Goal: Transaction & Acquisition: Purchase product/service

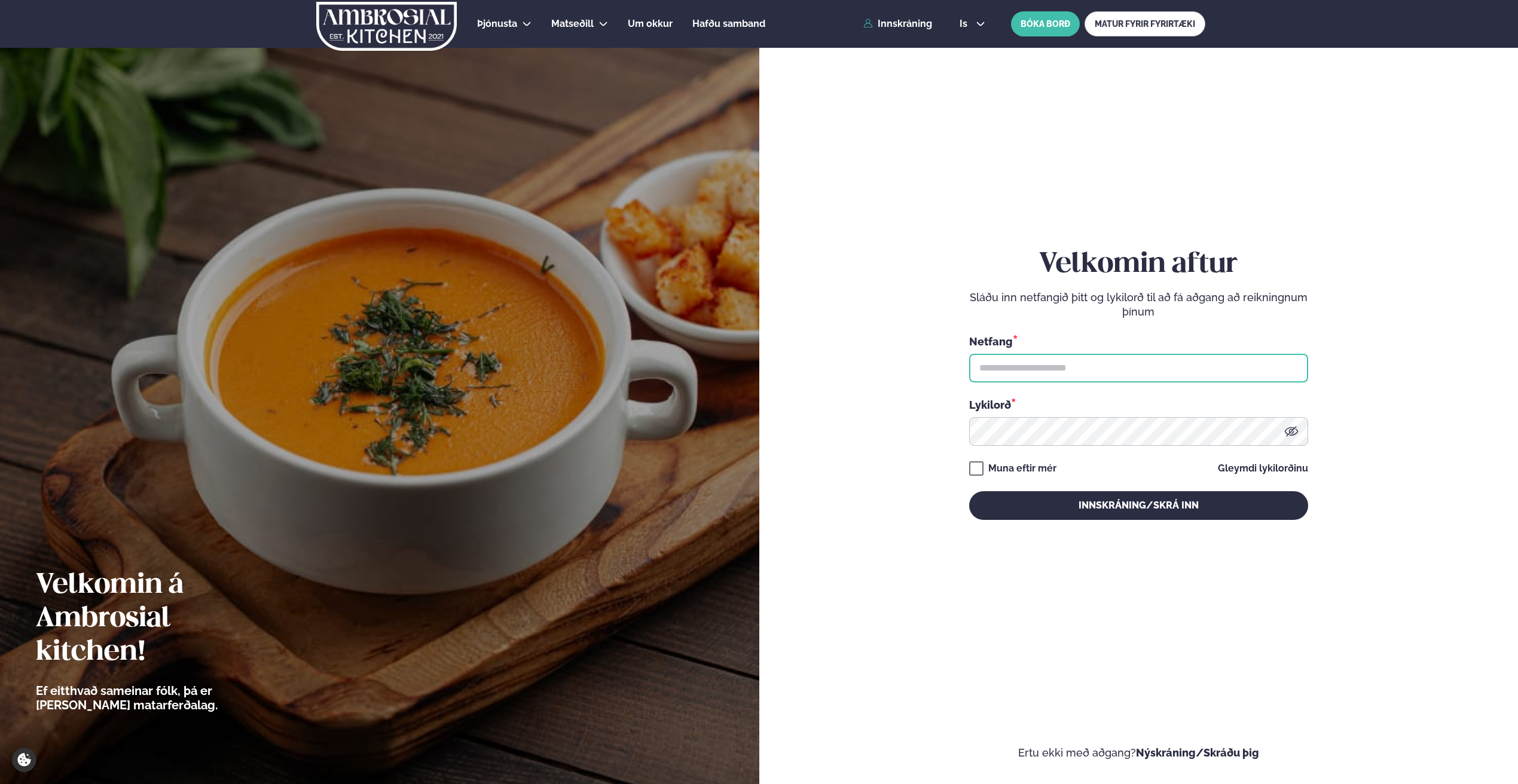
click at [1184, 376] on input "text" at bounding box center [1139, 367] width 339 height 29
type input "**********"
click at [969, 491] on button "Innskráning/Skrá inn" at bounding box center [1139, 505] width 339 height 29
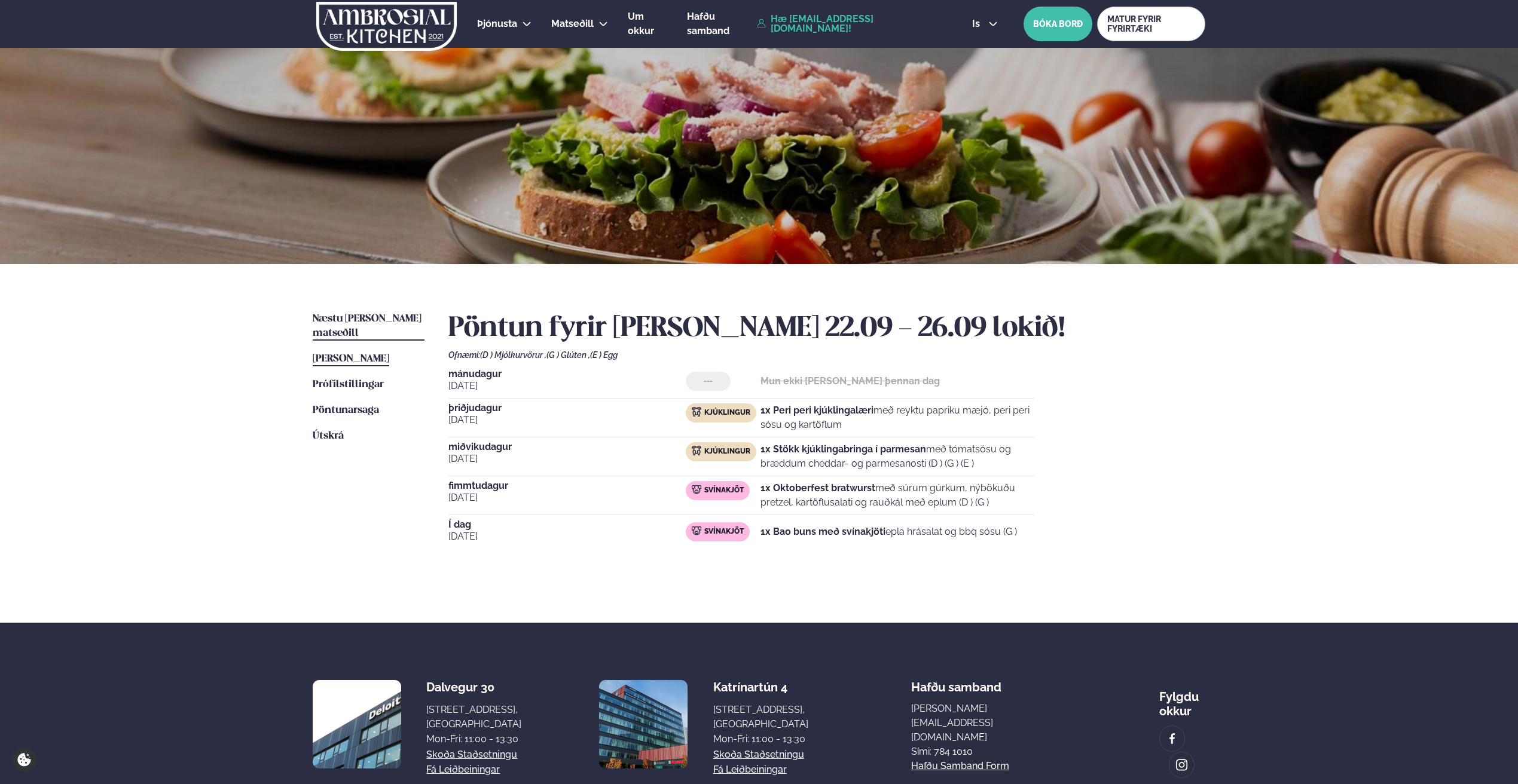
click at [369, 320] on span "Næstu [PERSON_NAME] matseðill" at bounding box center [367, 326] width 109 height 25
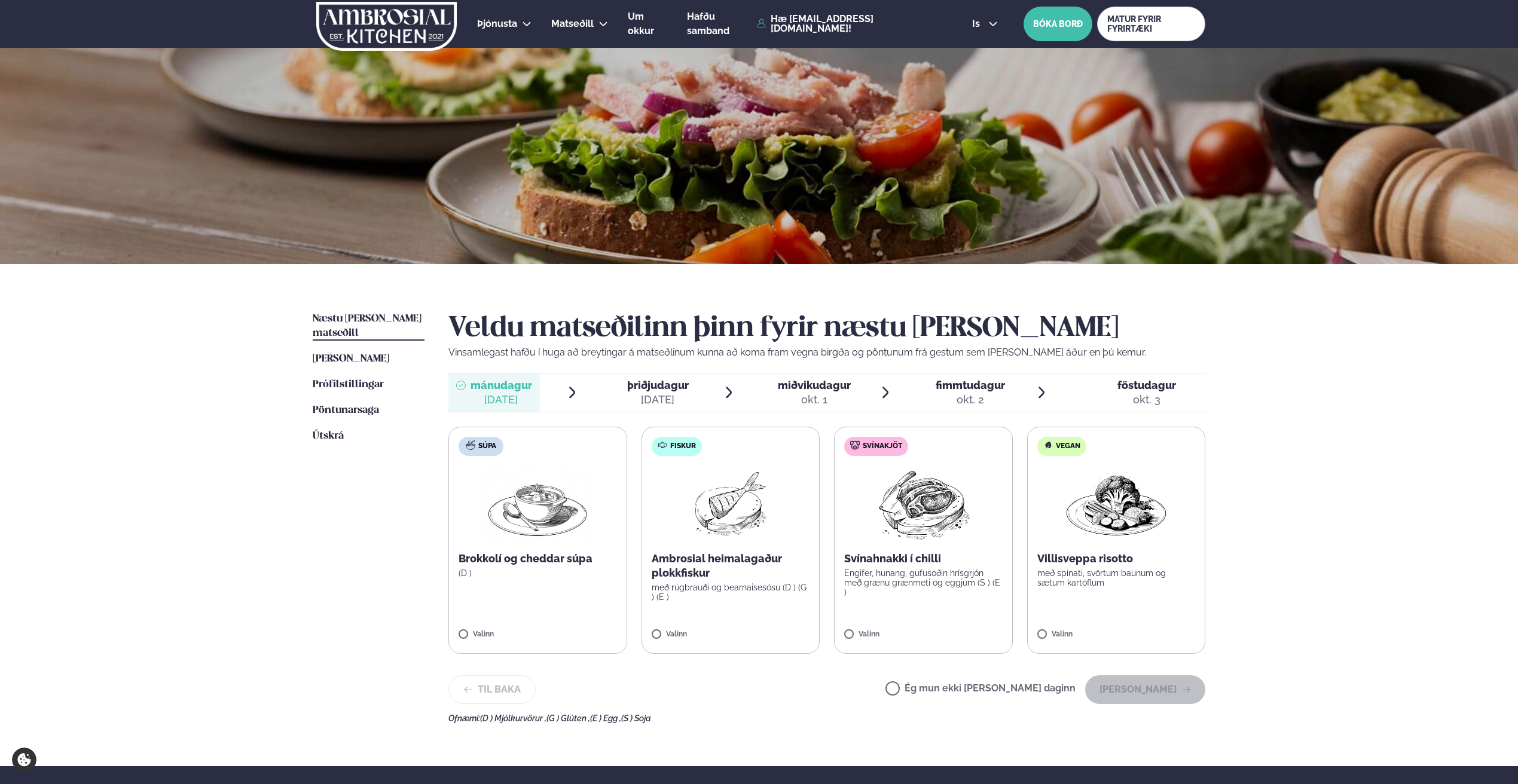
click at [657, 629] on label "Fiskur Ambrosial heimalagaður plokkfiskur með rúgbrauði og bearnaisesósu (D ) (…" at bounding box center [730, 539] width 178 height 227
click at [1142, 682] on button "[PERSON_NAME]" at bounding box center [1145, 689] width 120 height 29
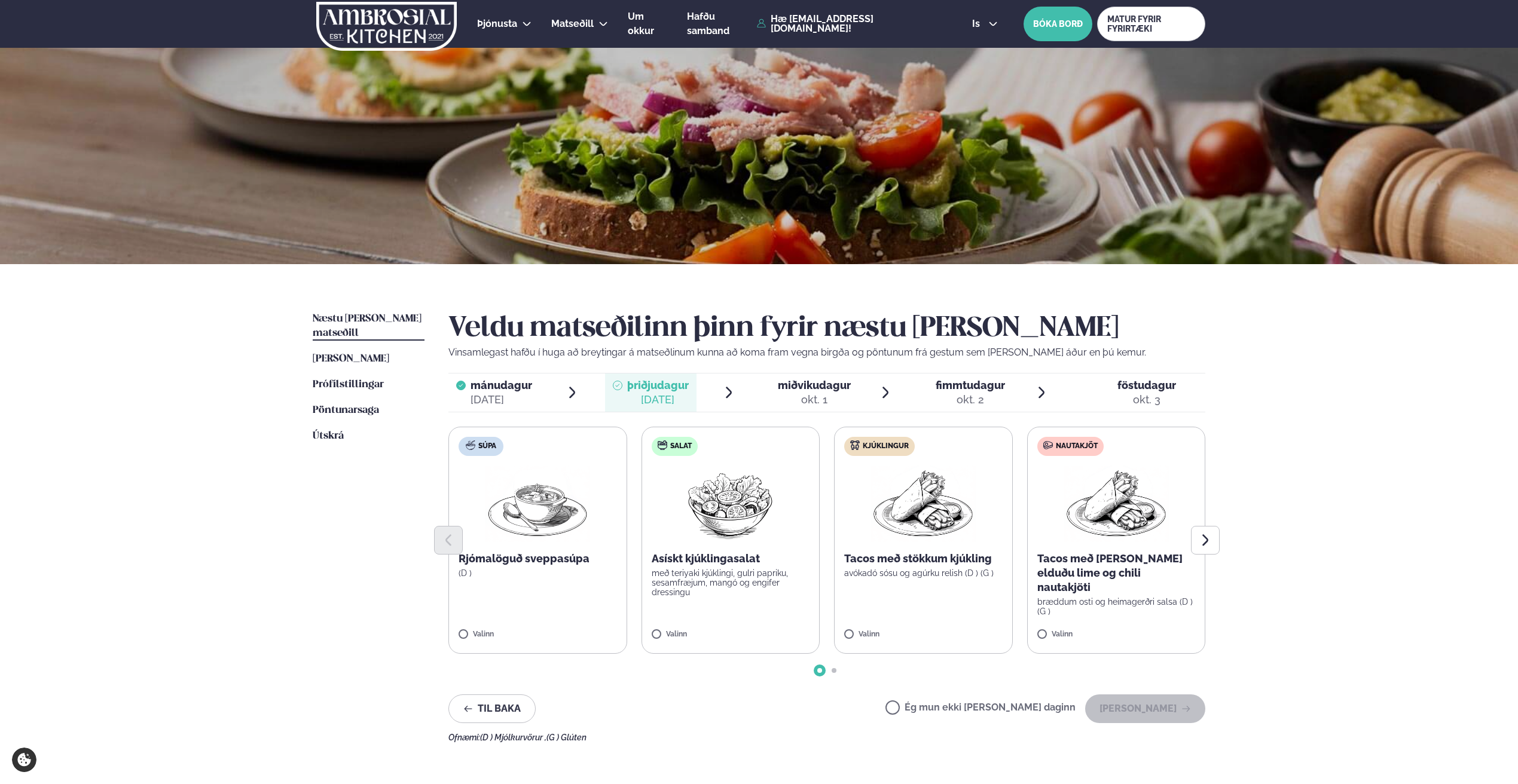
click at [653, 628] on label "Salat Asískt kjúklingasalat með teriyaki kjúklingi, gulri papriku, sesamfræjum,…" at bounding box center [730, 539] width 178 height 227
click at [1204, 533] on icon "Next slide" at bounding box center [1205, 540] width 15 height 15
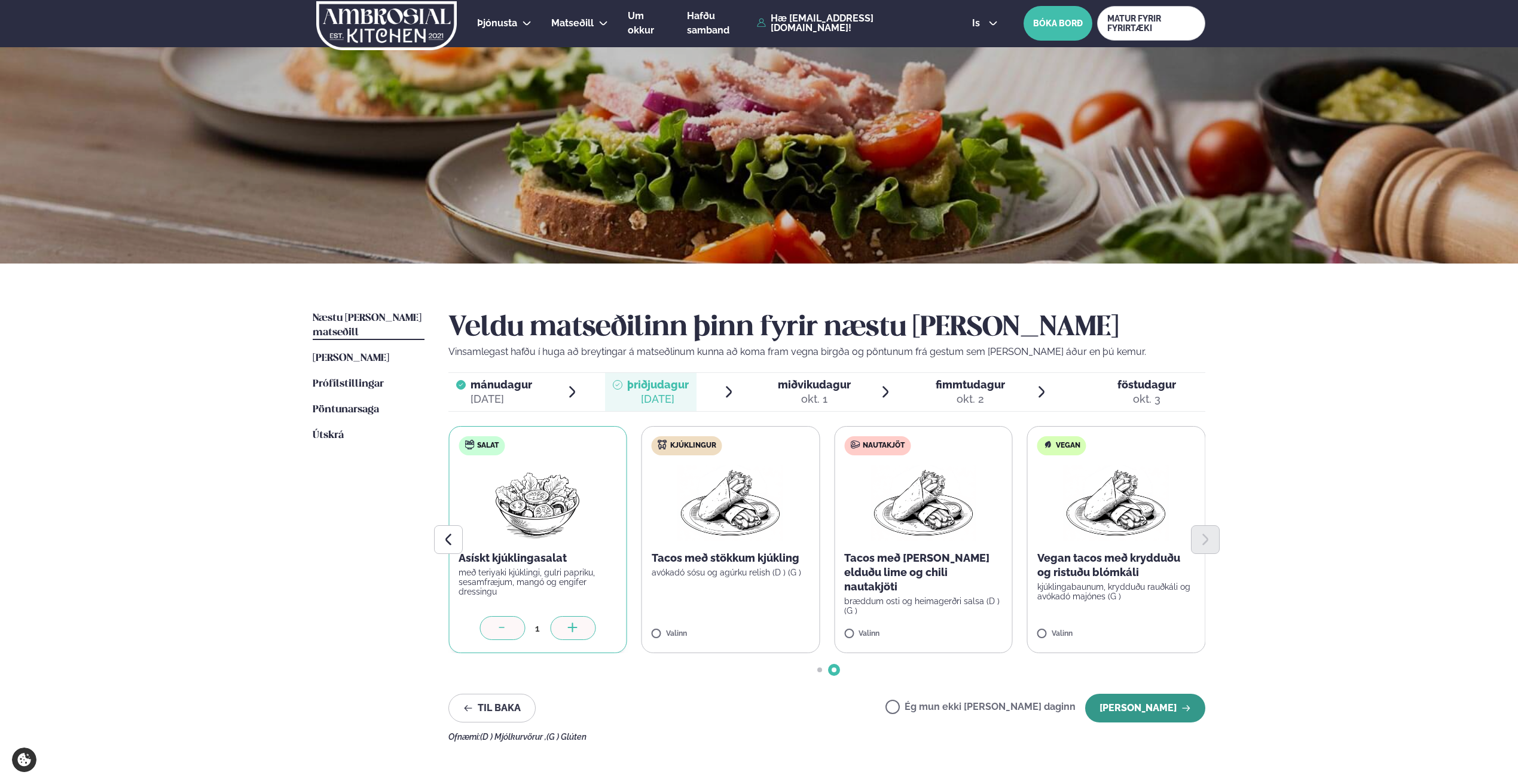
click at [1146, 708] on button "[PERSON_NAME]" at bounding box center [1145, 708] width 120 height 29
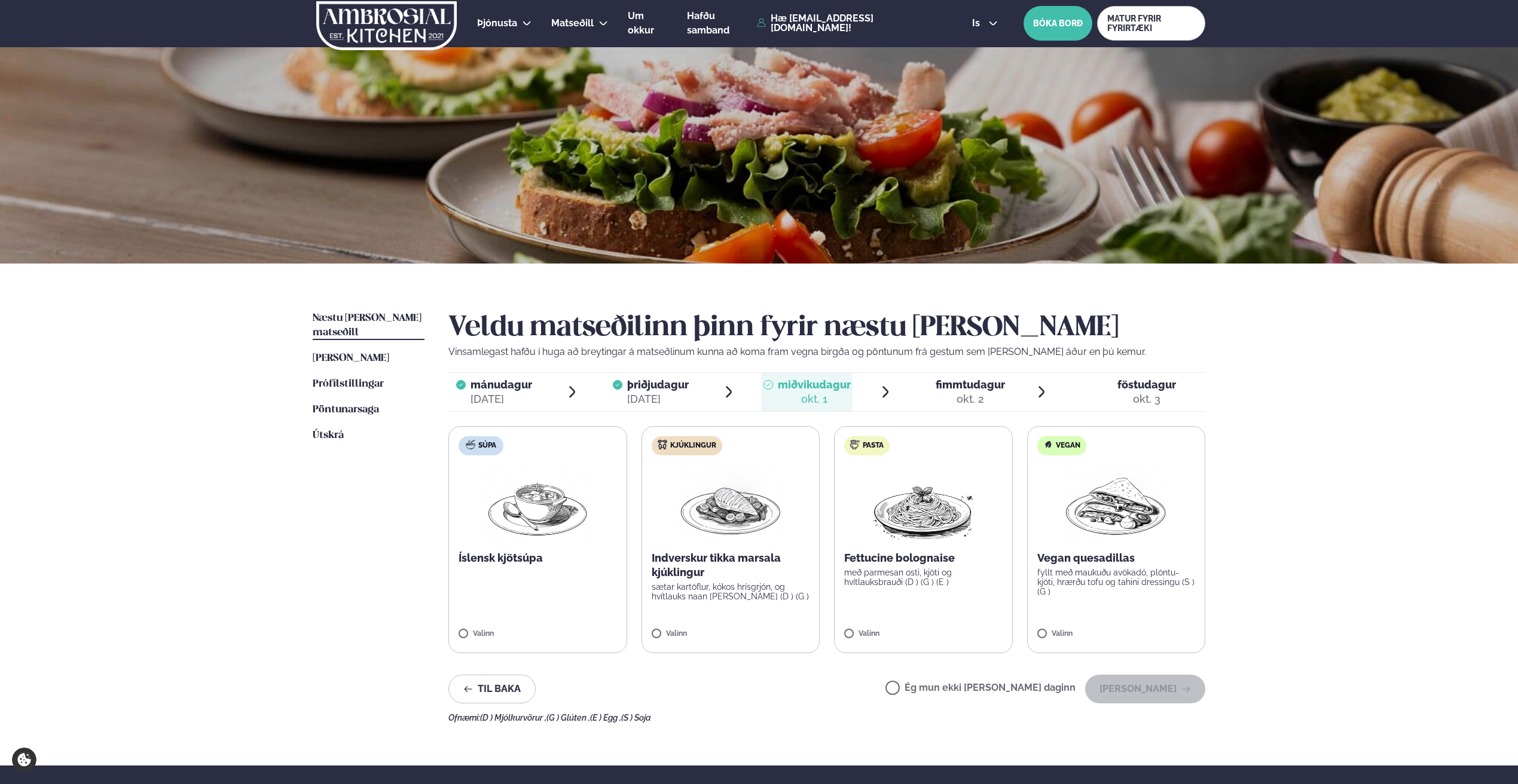
click at [960, 688] on label "Ég mun ekki [PERSON_NAME] daginn" at bounding box center [980, 689] width 190 height 12
click at [1111, 689] on button "[PERSON_NAME]" at bounding box center [1145, 688] width 120 height 29
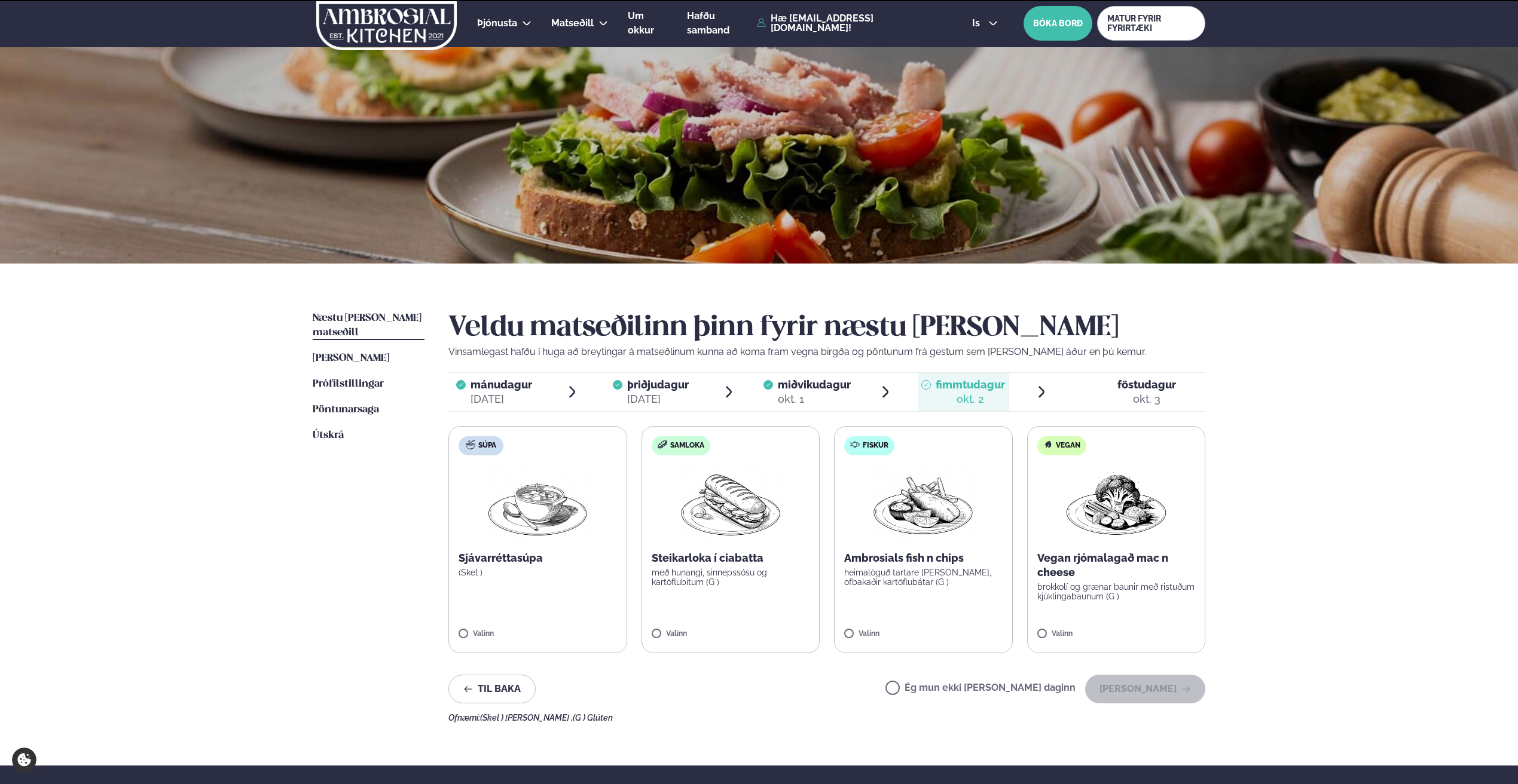
click at [983, 687] on label "Ég mun ekki [PERSON_NAME] daginn" at bounding box center [980, 689] width 190 height 12
click at [1140, 686] on button "[PERSON_NAME]" at bounding box center [1145, 688] width 120 height 29
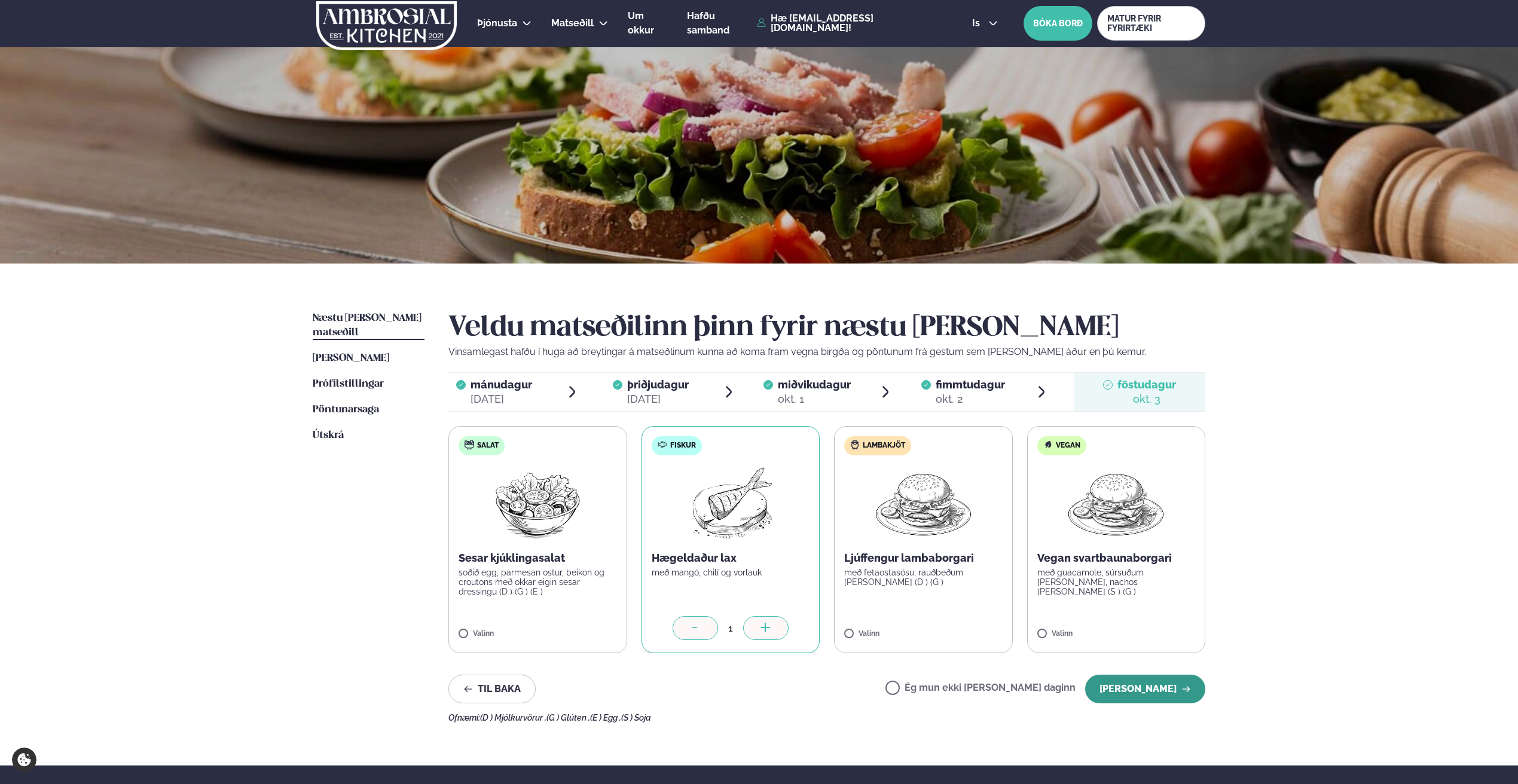
click at [1129, 692] on button "[PERSON_NAME]" at bounding box center [1145, 688] width 120 height 29
